Goal: Find specific page/section: Find specific page/section

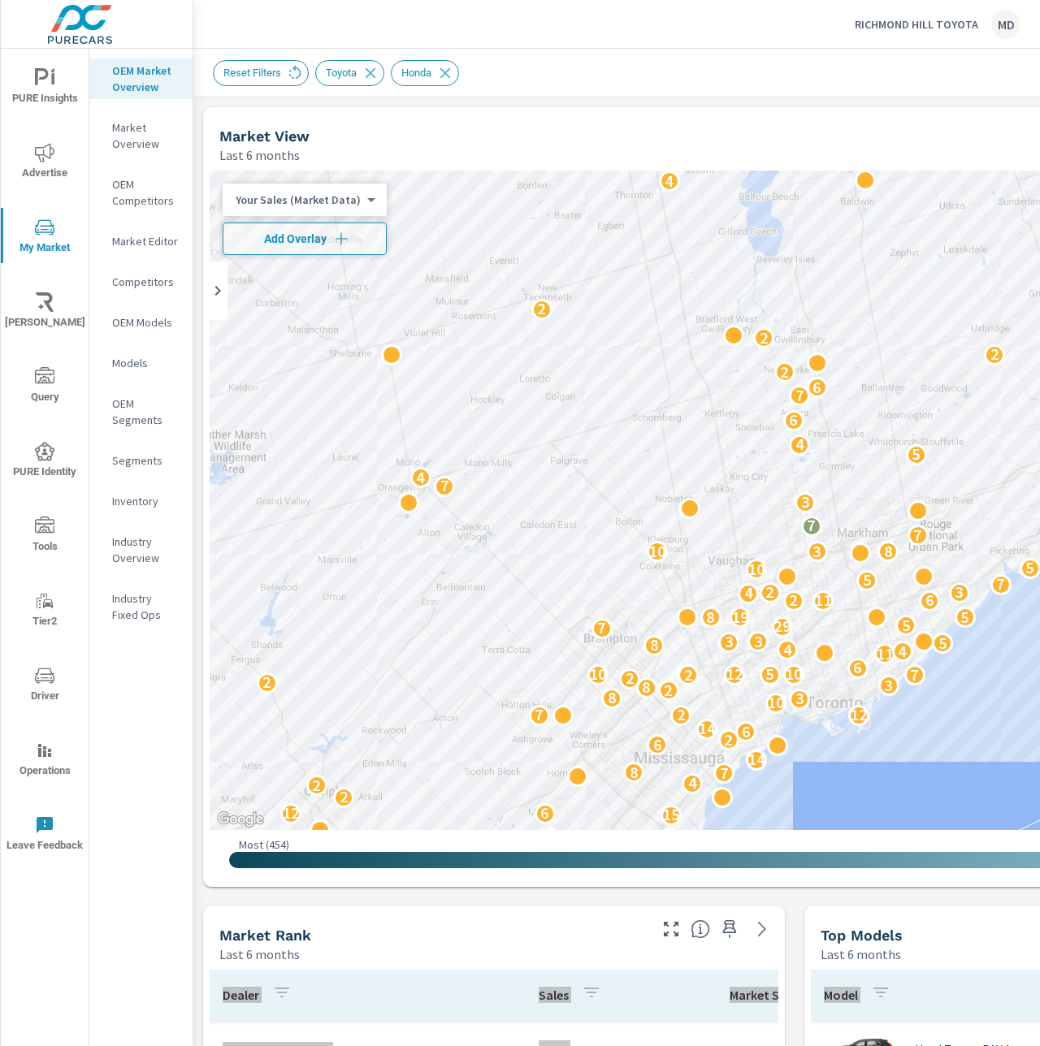
scroll to position [429, 0]
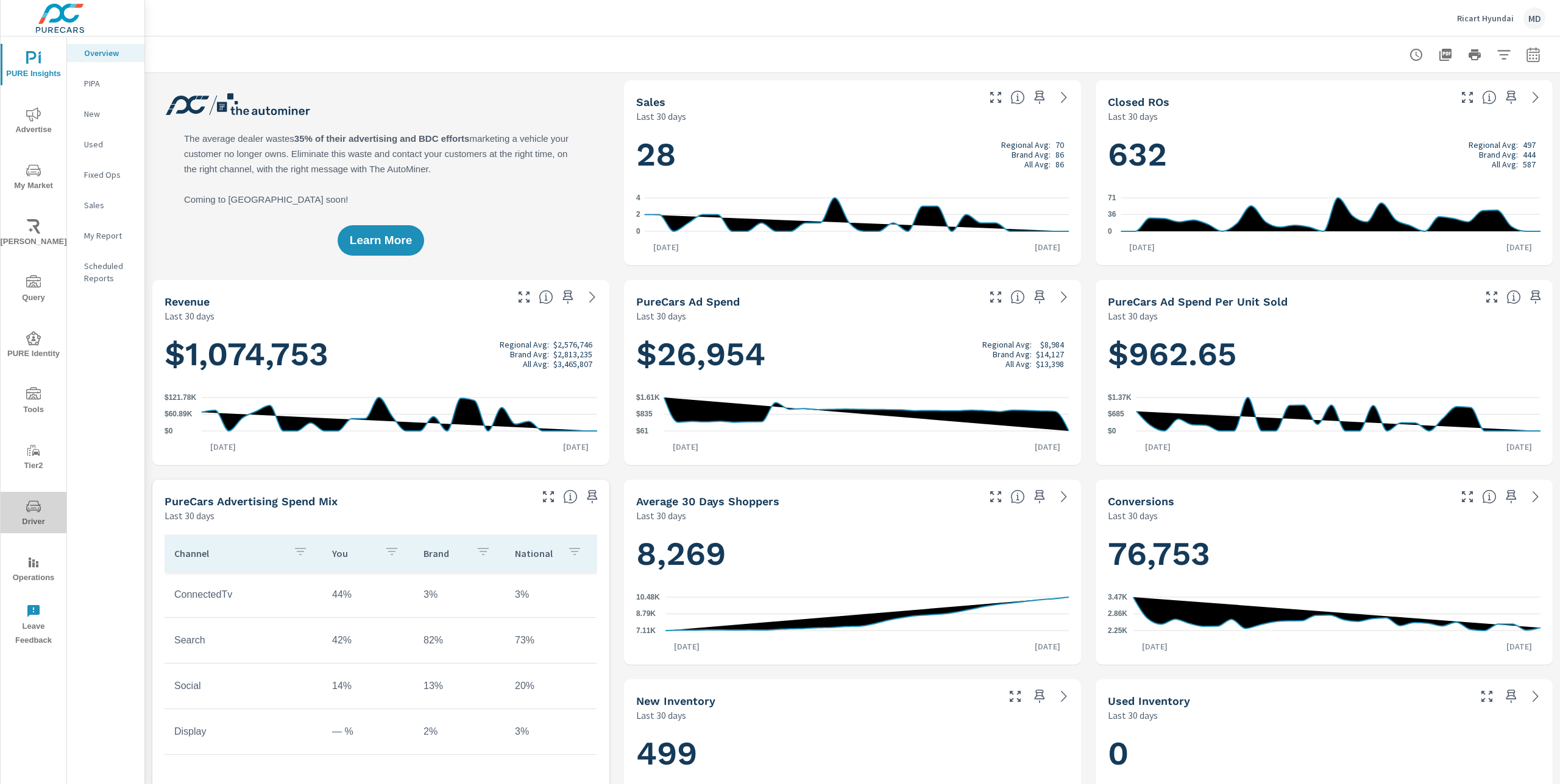
click at [34, 498] on button "Driver" at bounding box center [34, 512] width 66 height 41
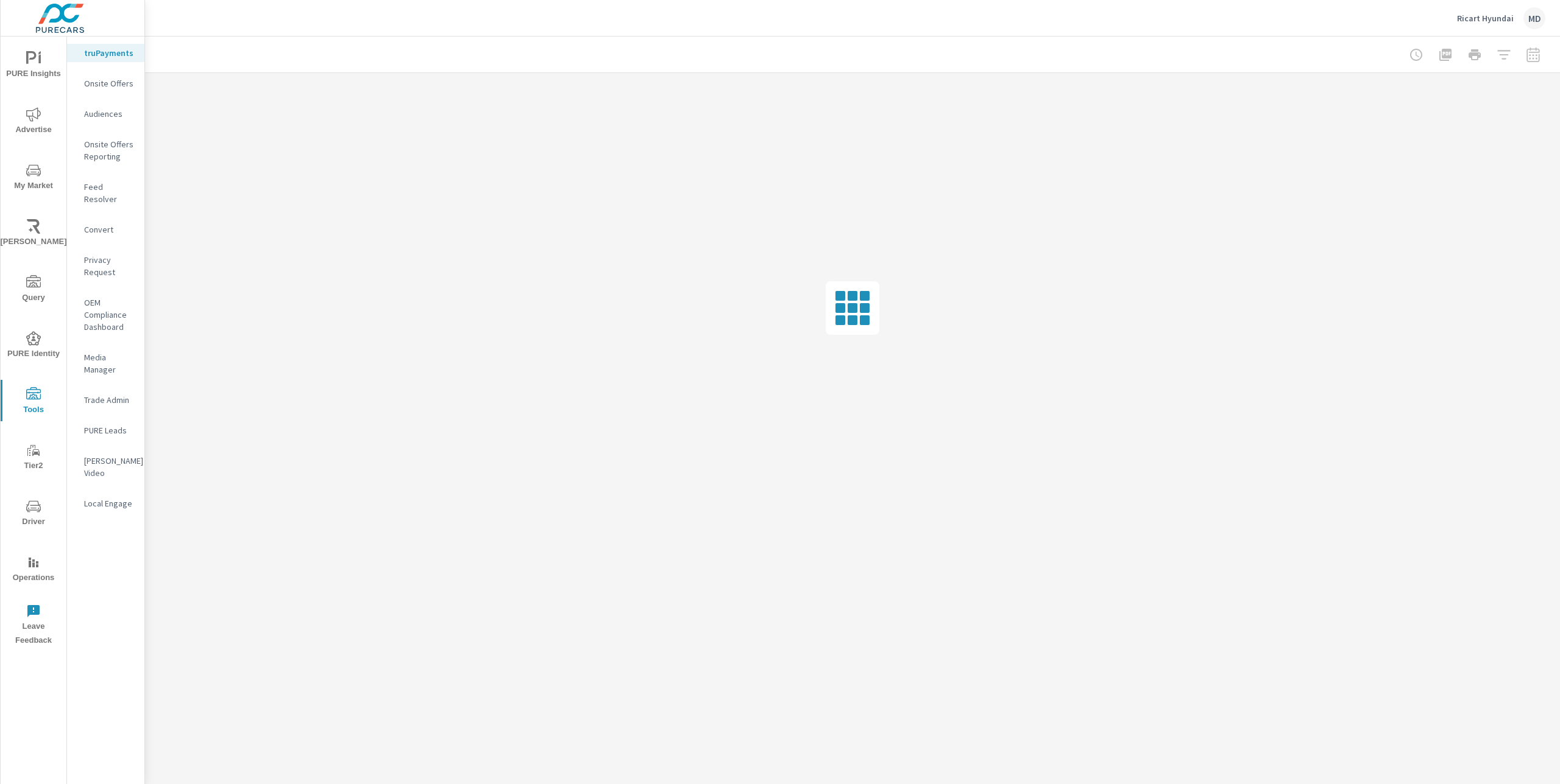
click at [117, 111] on p "Audiences" at bounding box center [109, 114] width 50 height 12
